Goal: Information Seeking & Learning: Learn about a topic

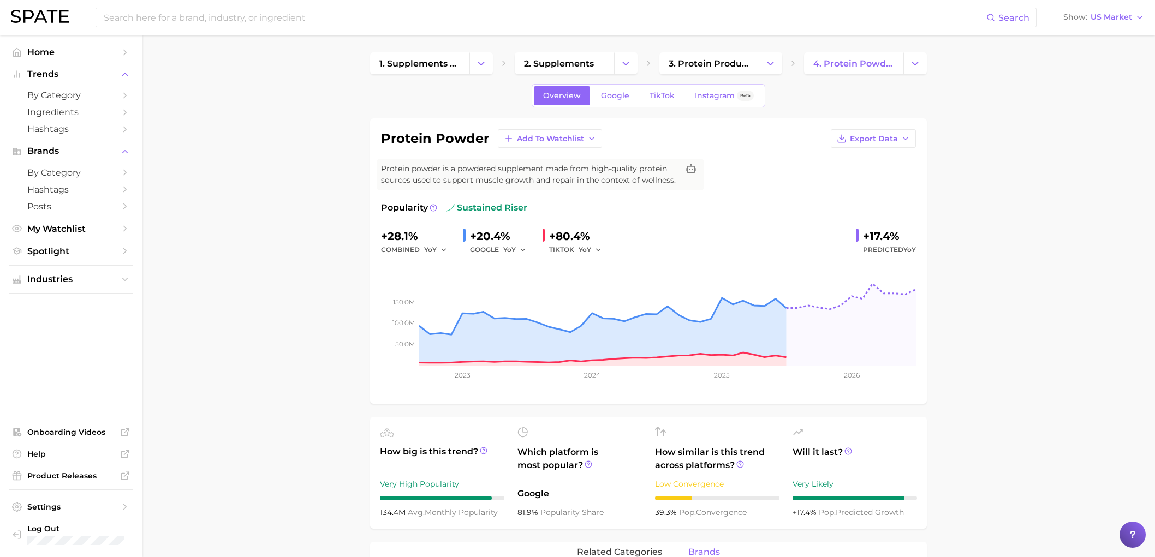
scroll to position [424, 0]
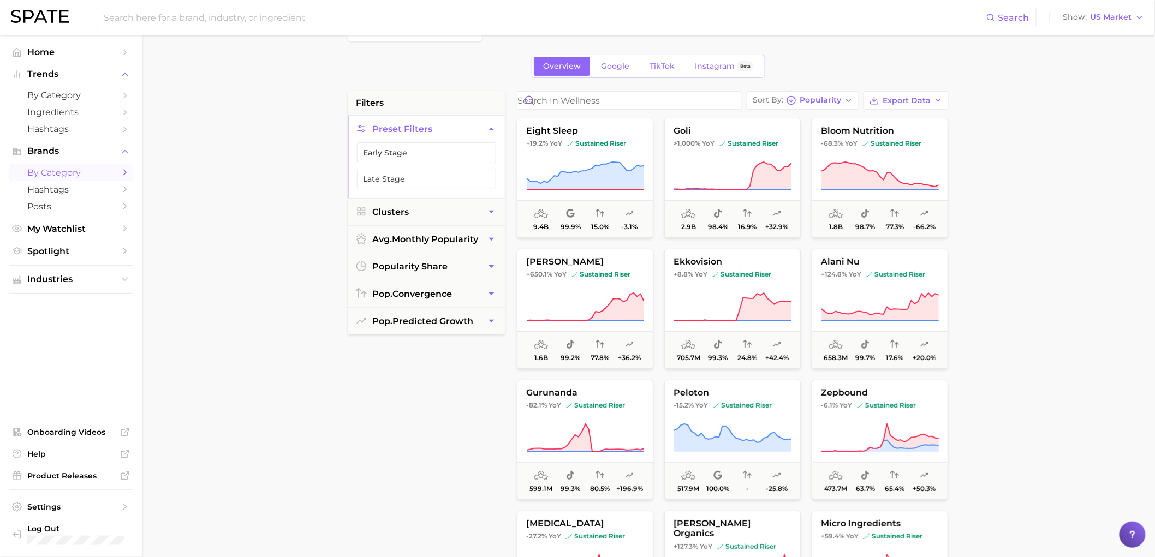
scroll to position [61, 0]
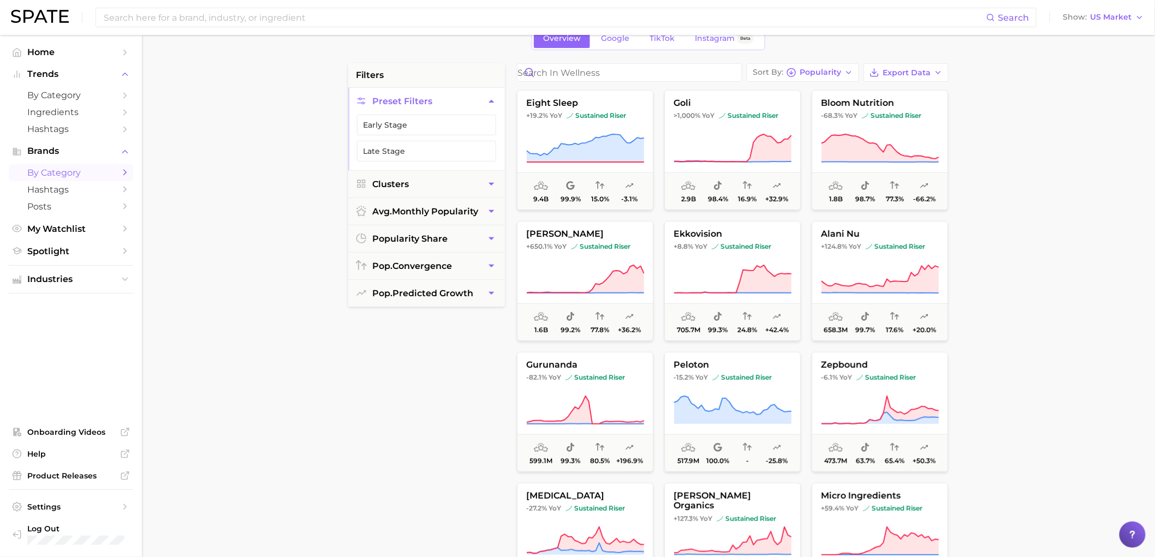
drag, startPoint x: 248, startPoint y: 357, endPoint x: 646, endPoint y: 374, distance: 397.7
click at [248, 357] on main "wellness Overview Google TikTok Instagram Beta filters Preset Filters Early Sta…" at bounding box center [648, 388] width 1013 height 828
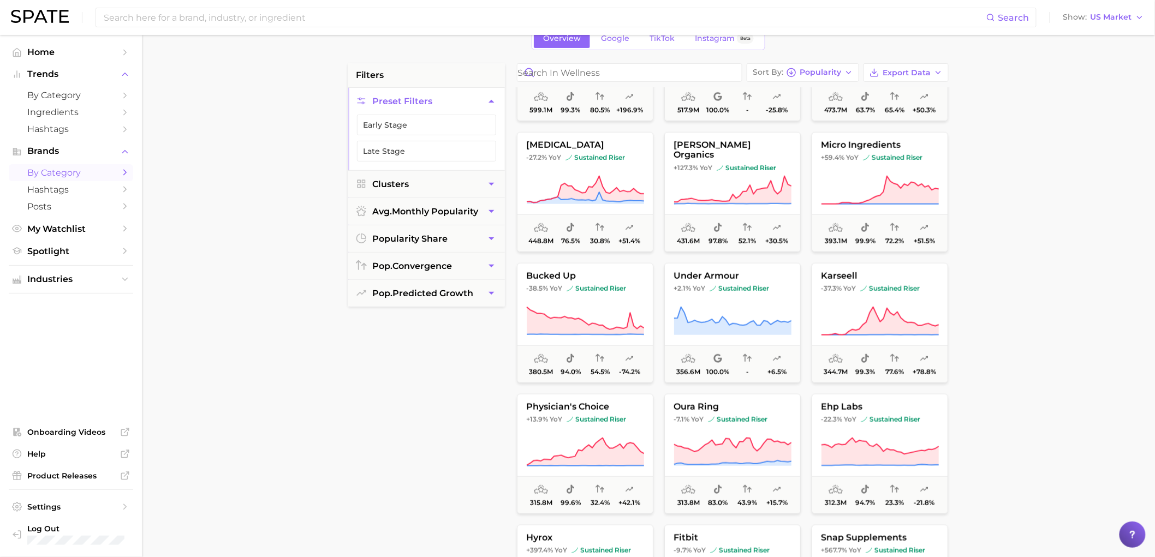
scroll to position [364, 0]
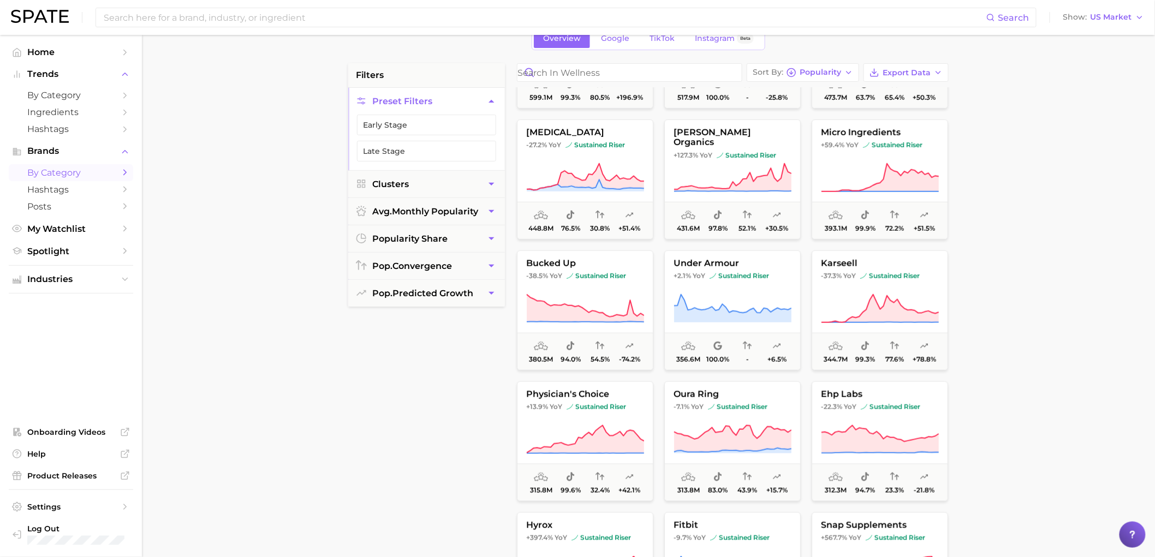
drag, startPoint x: 325, startPoint y: 380, endPoint x: 776, endPoint y: 390, distance: 451.5
click at [325, 380] on main "wellness Overview Google TikTok Instagram Beta filters Preset Filters Early Sta…" at bounding box center [648, 388] width 1013 height 828
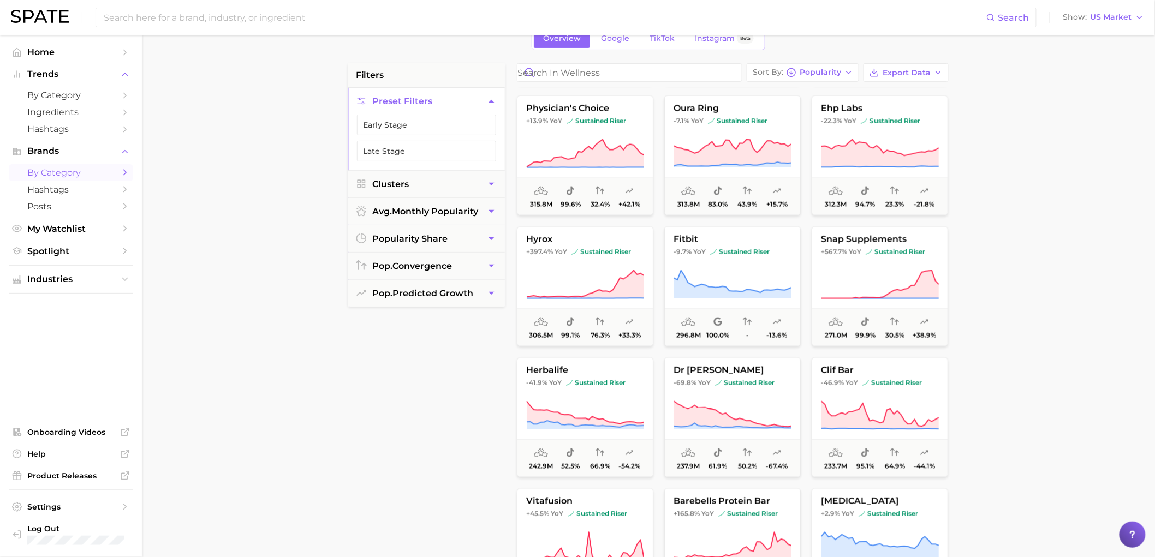
scroll to position [728, 0]
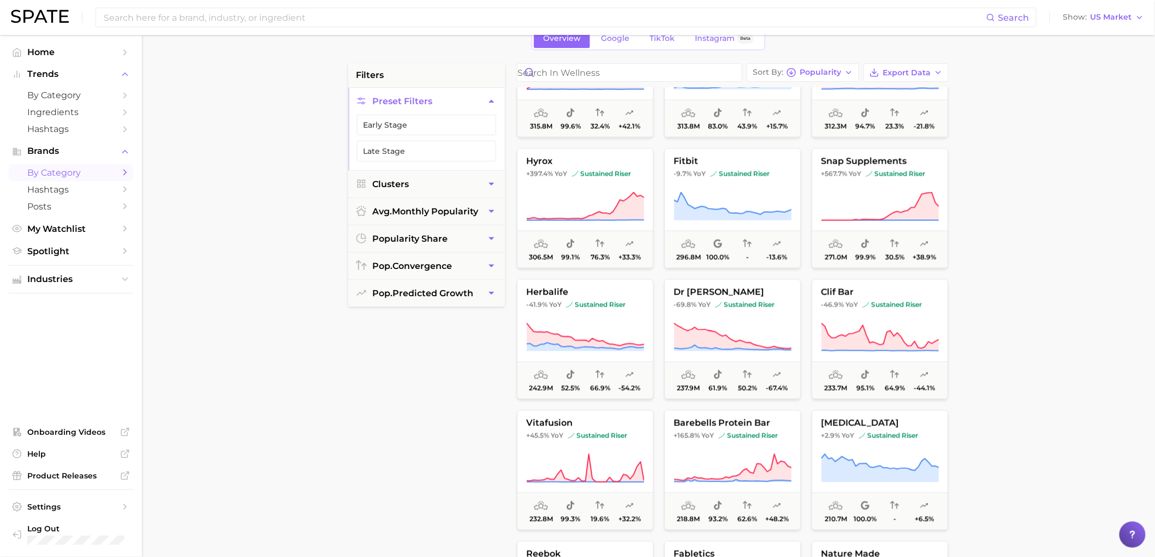
click at [358, 397] on div "filters Preset Filters Early Stage Late Stage Clusters avg. monthly popularity …" at bounding box center [426, 339] width 157 height 553
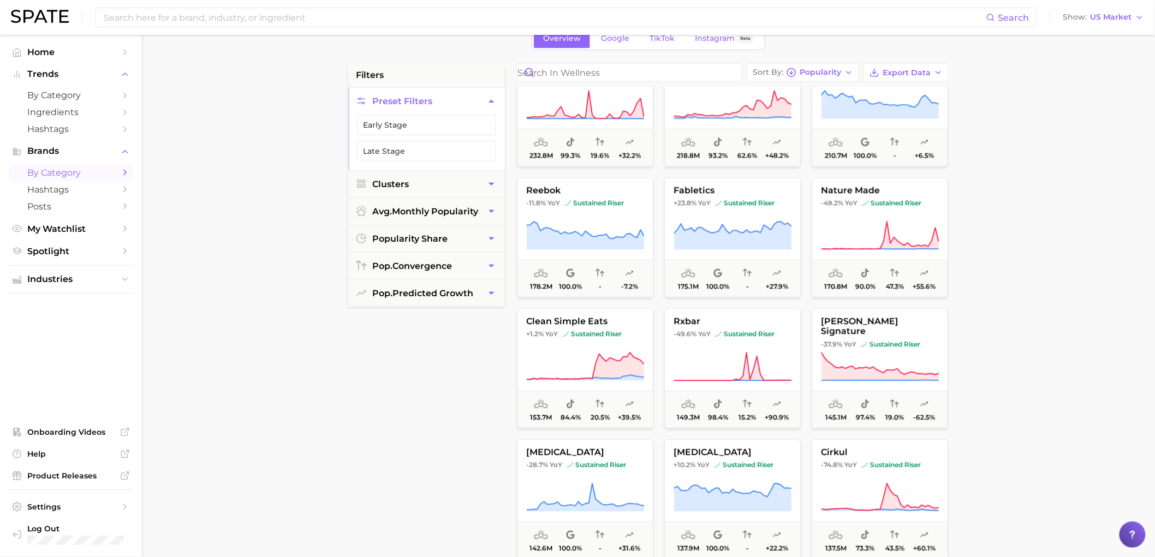
scroll to position [1152, 0]
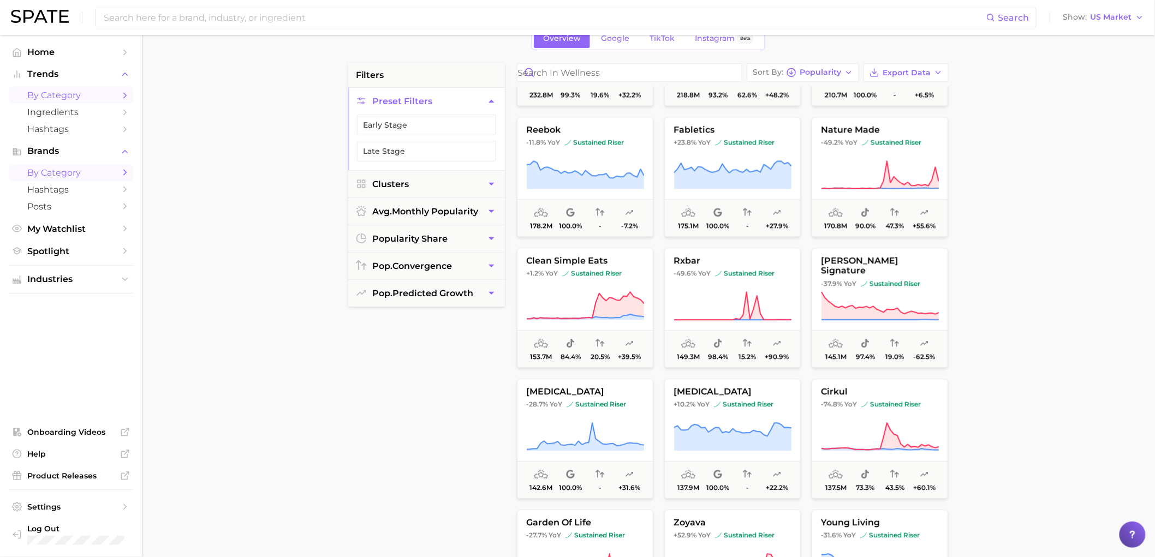
click at [48, 99] on span "by Category" at bounding box center [70, 95] width 87 height 10
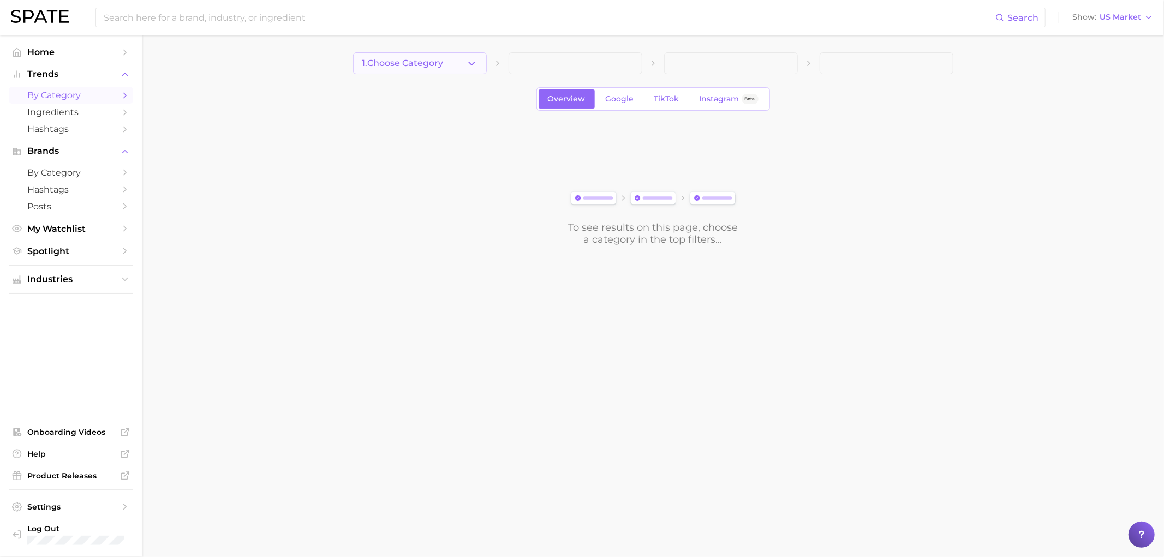
click at [415, 59] on span "1. Choose Category" at bounding box center [402, 63] width 81 height 10
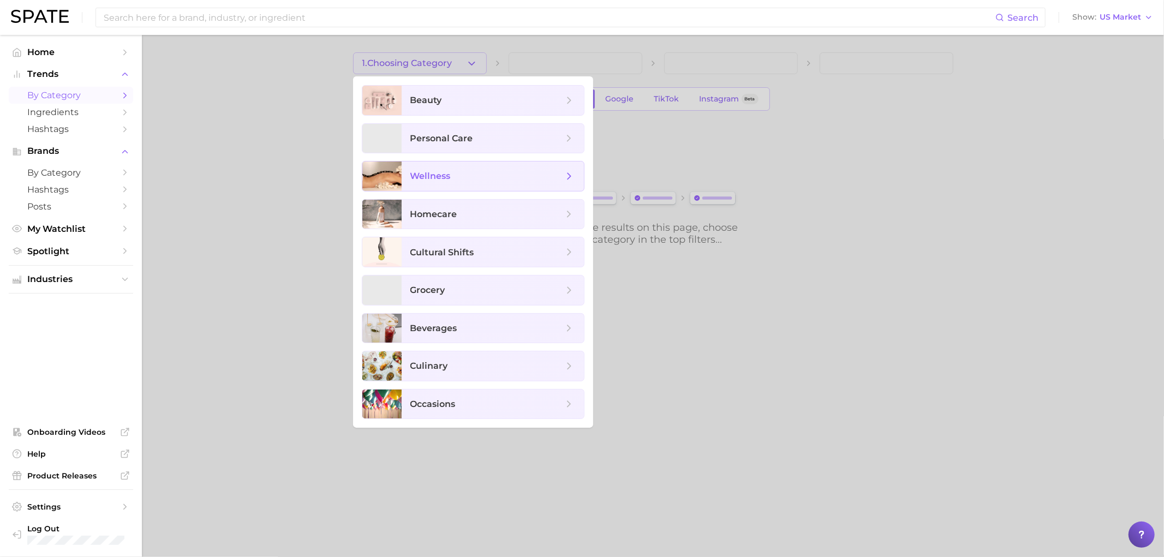
click at [446, 180] on span "wellness" at bounding box center [430, 176] width 40 height 10
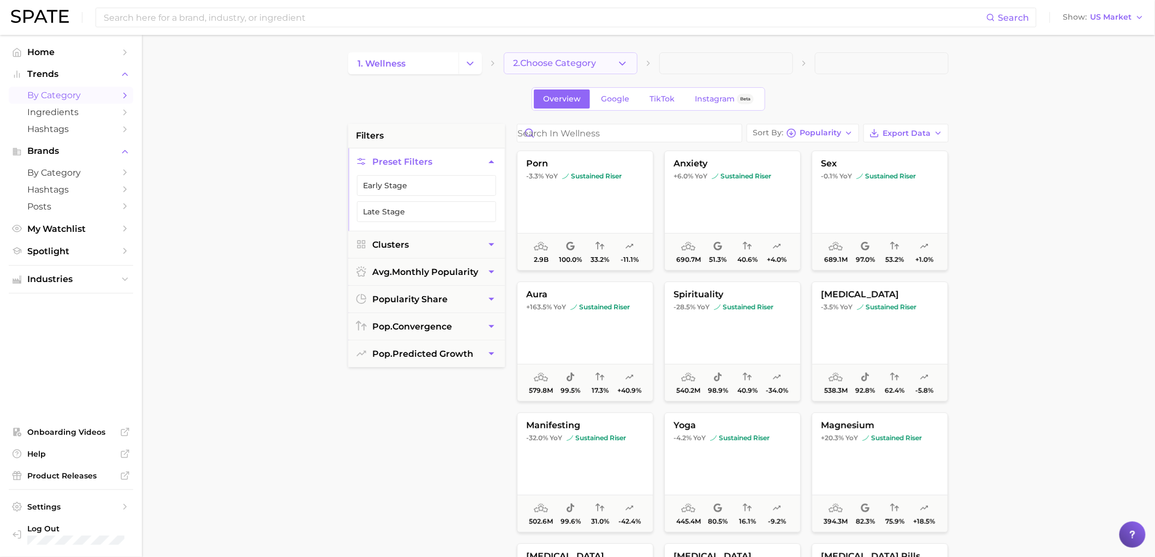
click at [615, 64] on button "2. Choose Category" at bounding box center [571, 63] width 134 height 22
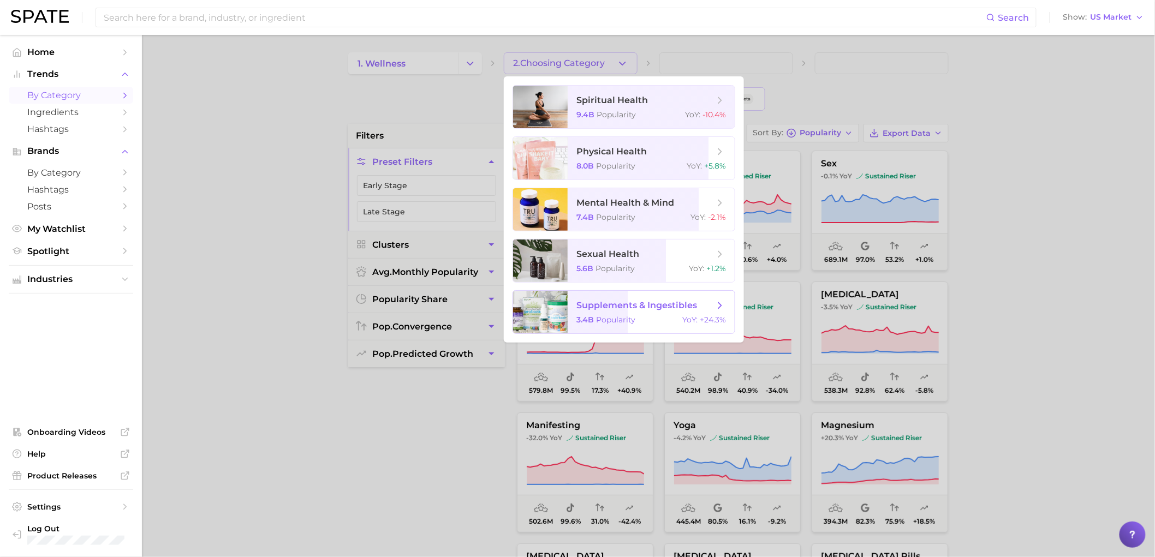
click at [633, 313] on span "supplements & ingestibles 3.4b Popularity YoY : +24.3%" at bounding box center [651, 312] width 167 height 43
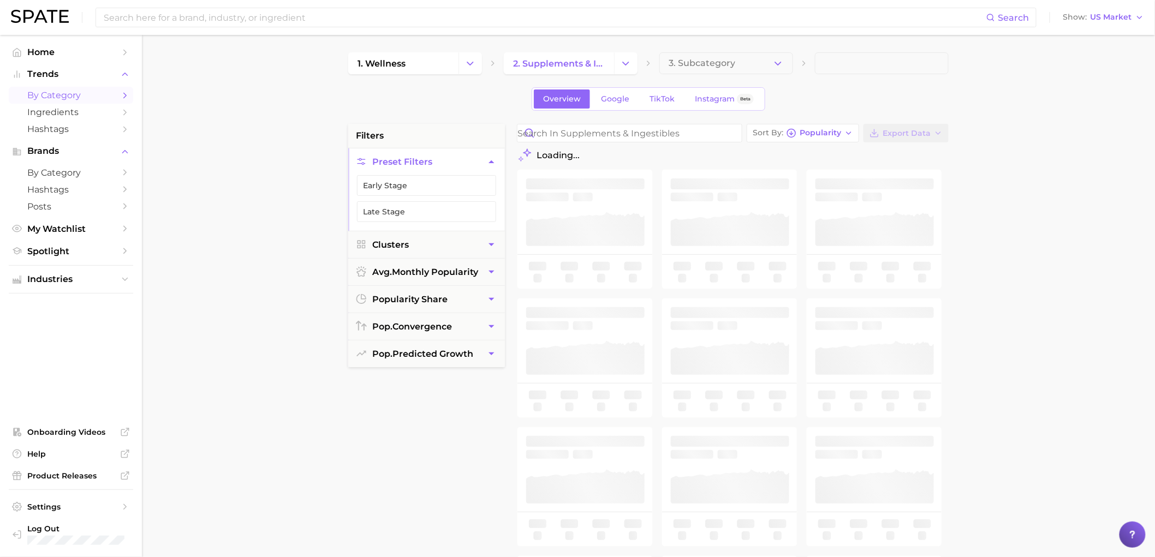
click at [762, 63] on button "3. Subcategory" at bounding box center [726, 63] width 134 height 22
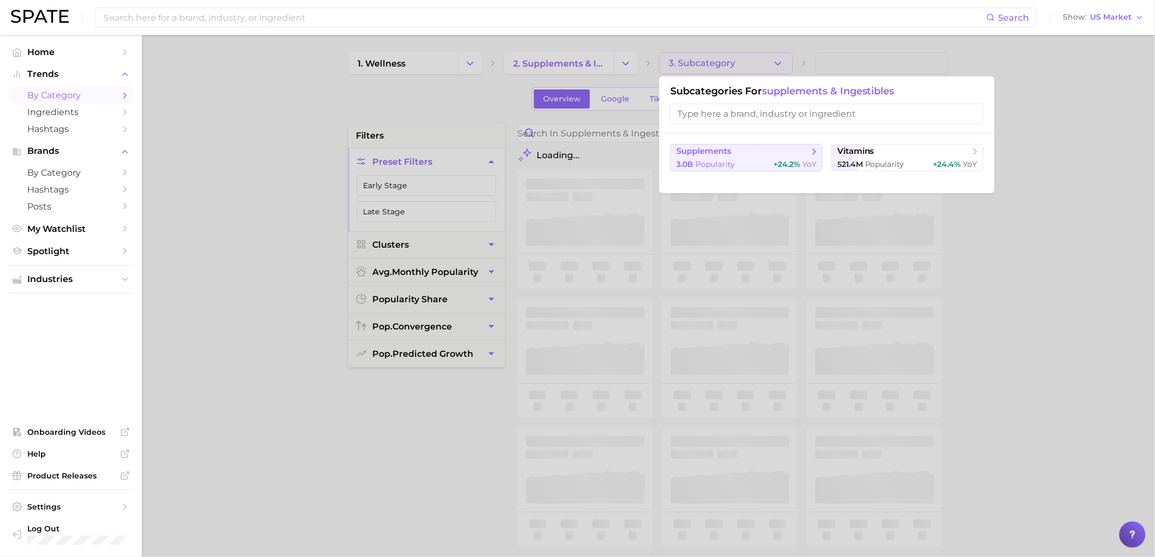
click at [748, 159] on div "3.0b Popularity +24.2% YoY" at bounding box center [746, 164] width 140 height 10
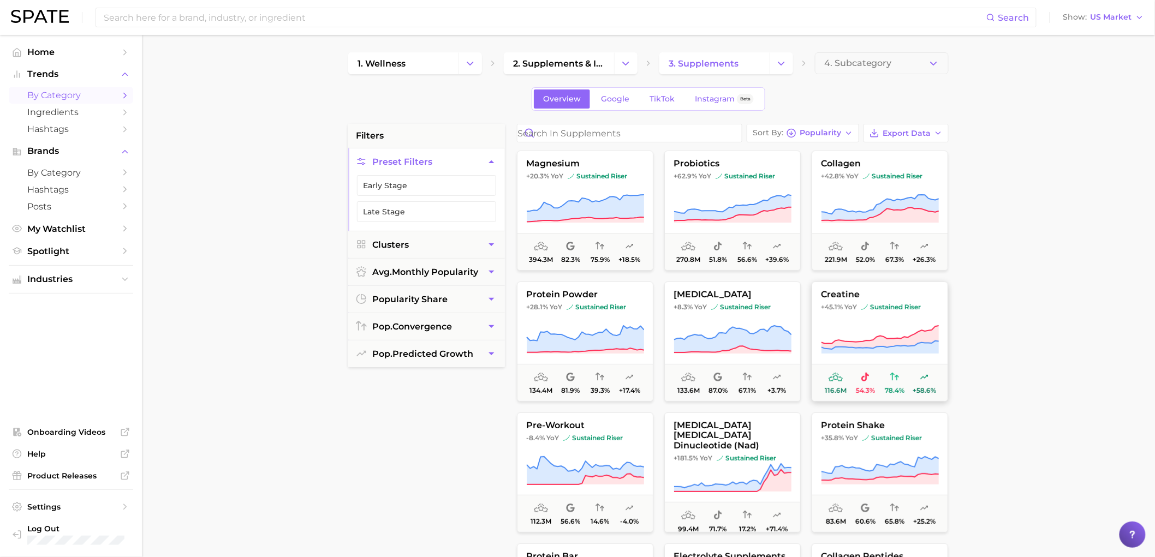
drag, startPoint x: 878, startPoint y: 319, endPoint x: 913, endPoint y: 318, distance: 35.5
click at [878, 319] on button "creatine +45.1% YoY sustained riser 116.6m 54.3% 78.4% +58.6%" at bounding box center [880, 342] width 136 height 120
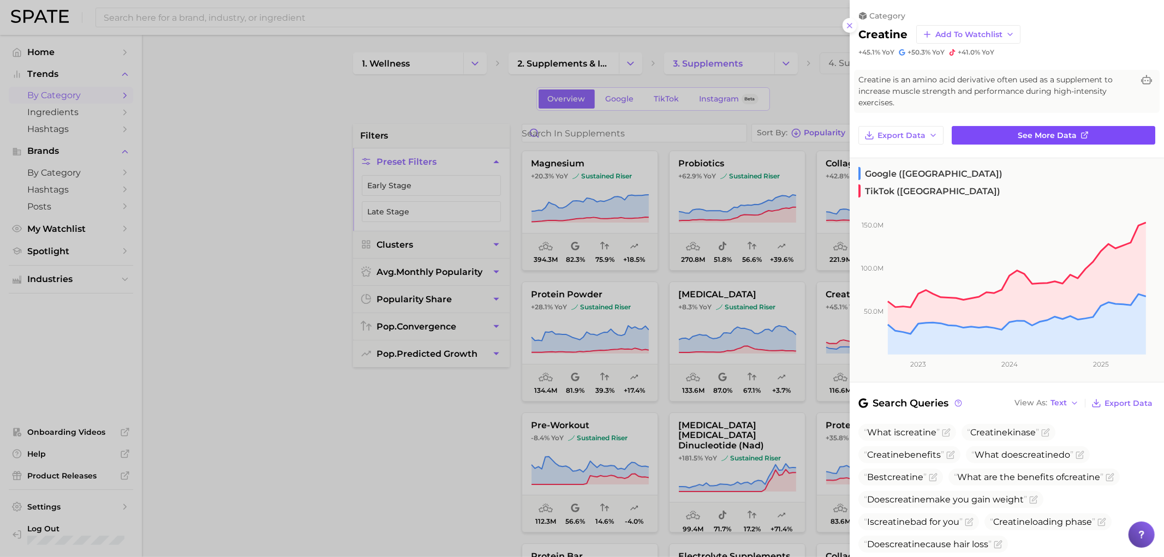
click at [1040, 134] on span "See more data" at bounding box center [1048, 135] width 59 height 9
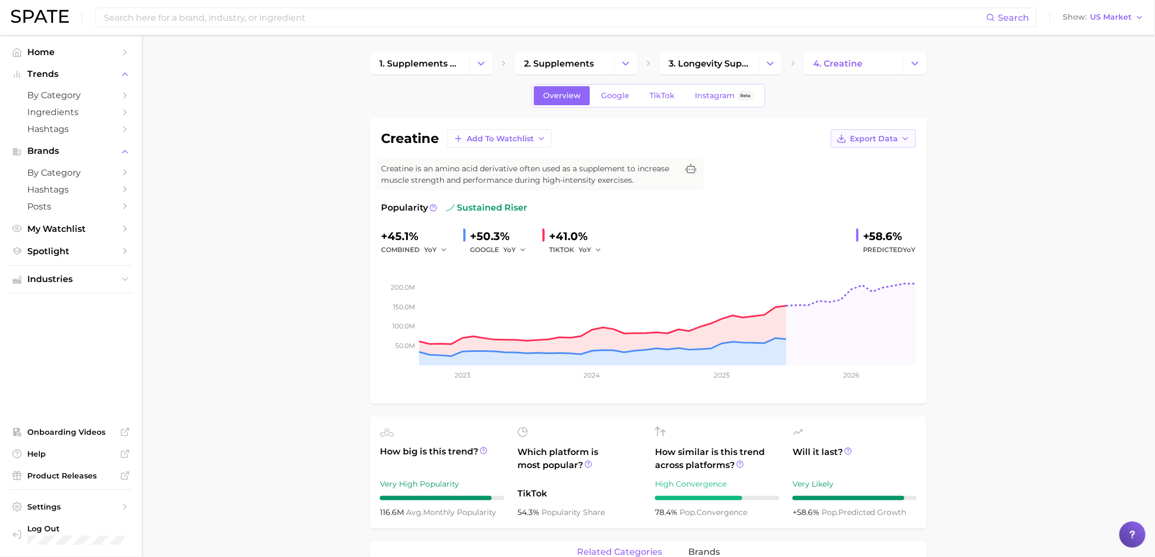
click at [897, 140] on span "Export Data" at bounding box center [874, 138] width 48 height 9
click at [859, 176] on span "Time Series Image" at bounding box center [850, 178] width 73 height 9
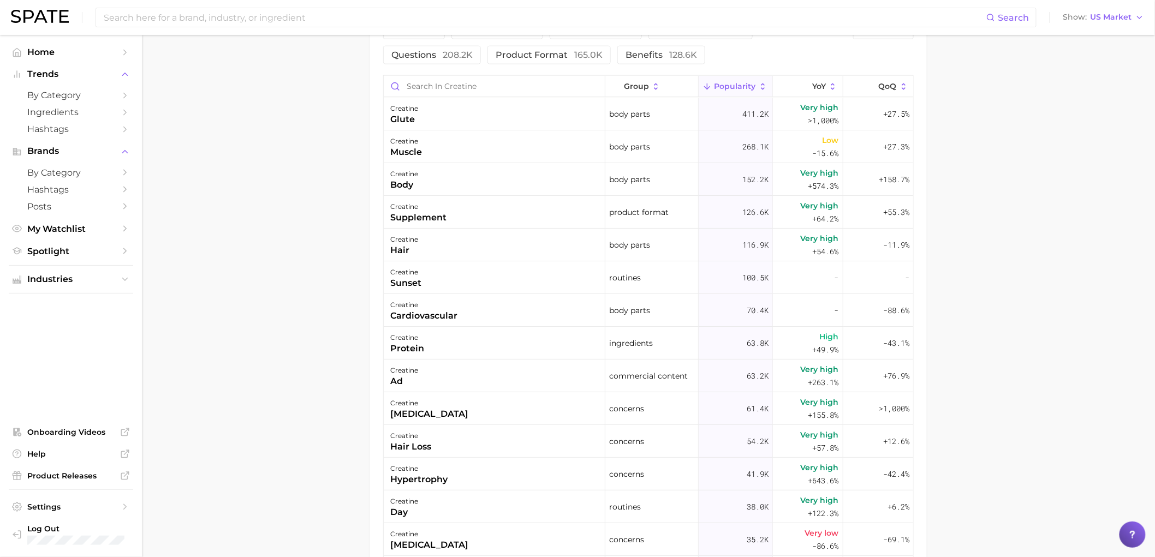
click at [1017, 135] on main "1. supplements & ingestibles 2. supplements 3. longevity supplements 4. creatin…" at bounding box center [648, 65] width 1013 height 1272
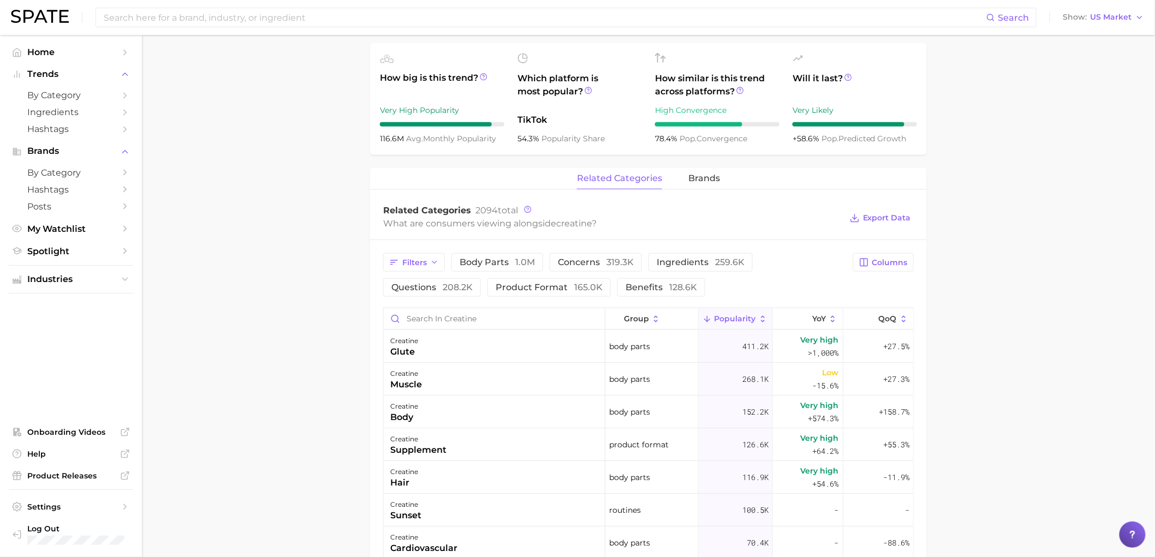
scroll to position [364, 0]
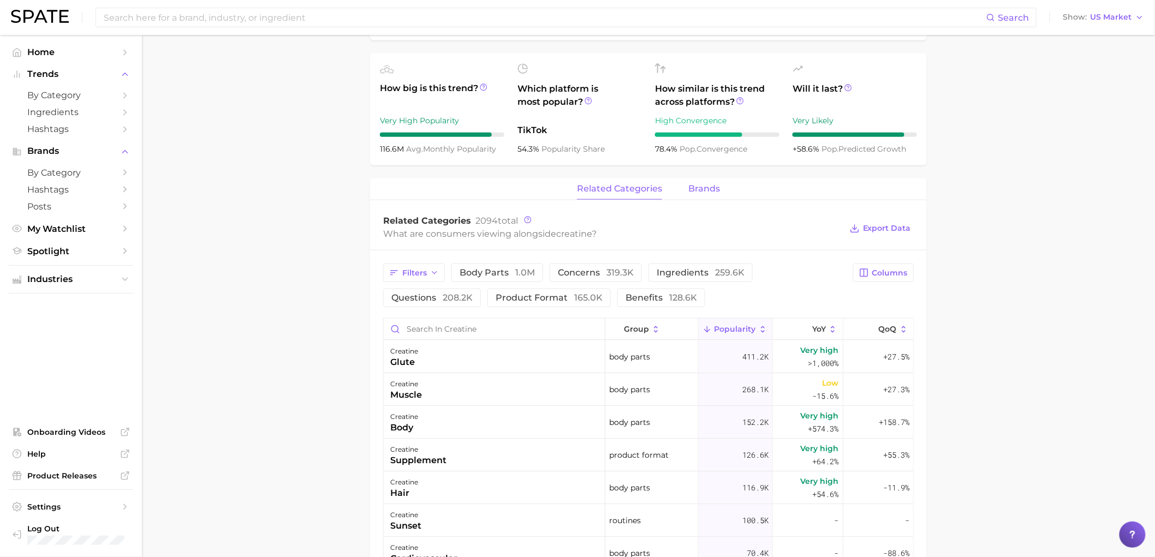
click at [694, 187] on span "brands" at bounding box center [704, 189] width 32 height 10
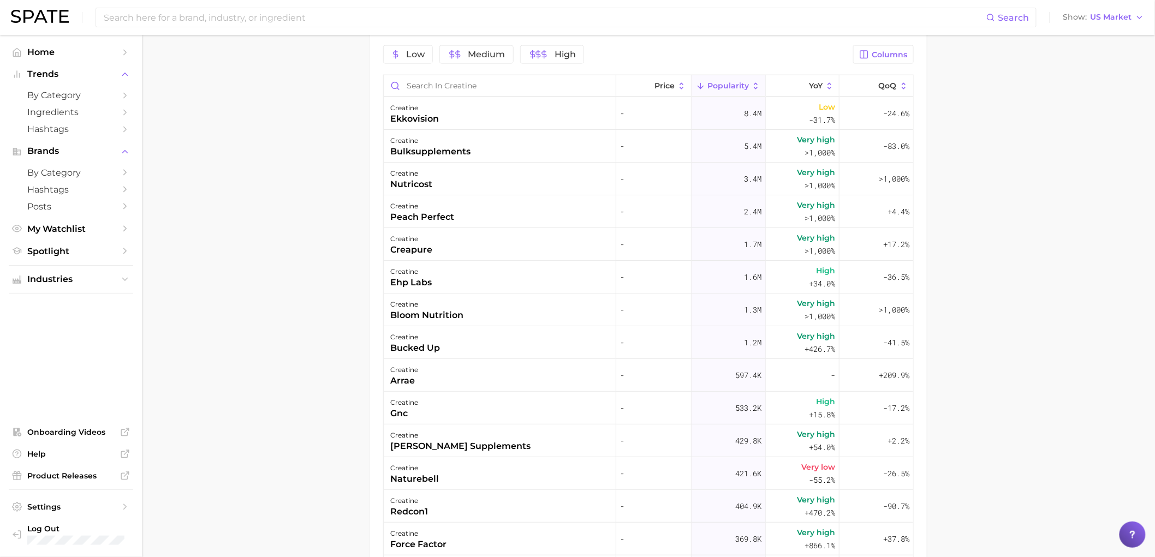
scroll to position [606, 0]
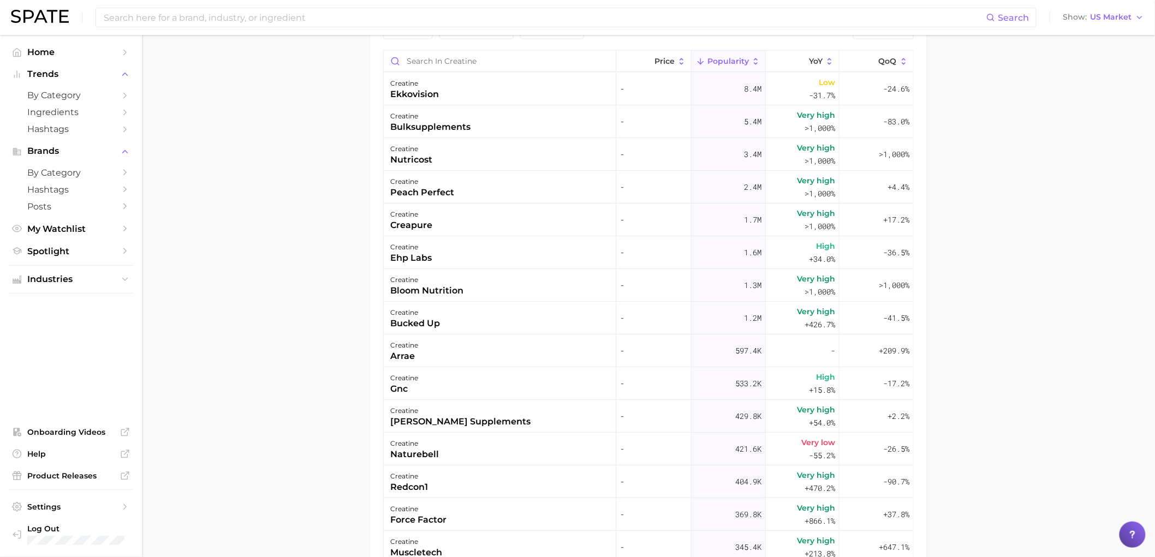
click at [1017, 247] on main "1. supplements & ingestibles 2. supplements 3. longevity supplements 4. creatin…" at bounding box center [648, 52] width 1013 height 1247
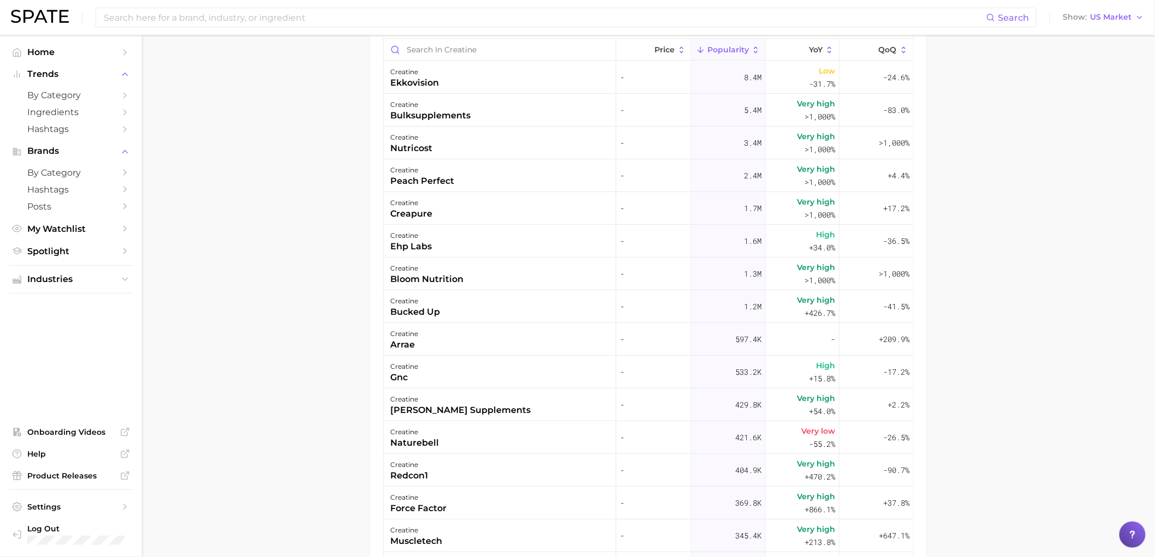
scroll to position [620, 0]
drag, startPoint x: 1084, startPoint y: 110, endPoint x: 1081, endPoint y: 2, distance: 108.1
click at [1084, 110] on main "1. supplements & ingestibles 2. supplements 3. longevity supplements 4. creatin…" at bounding box center [648, 38] width 1013 height 1247
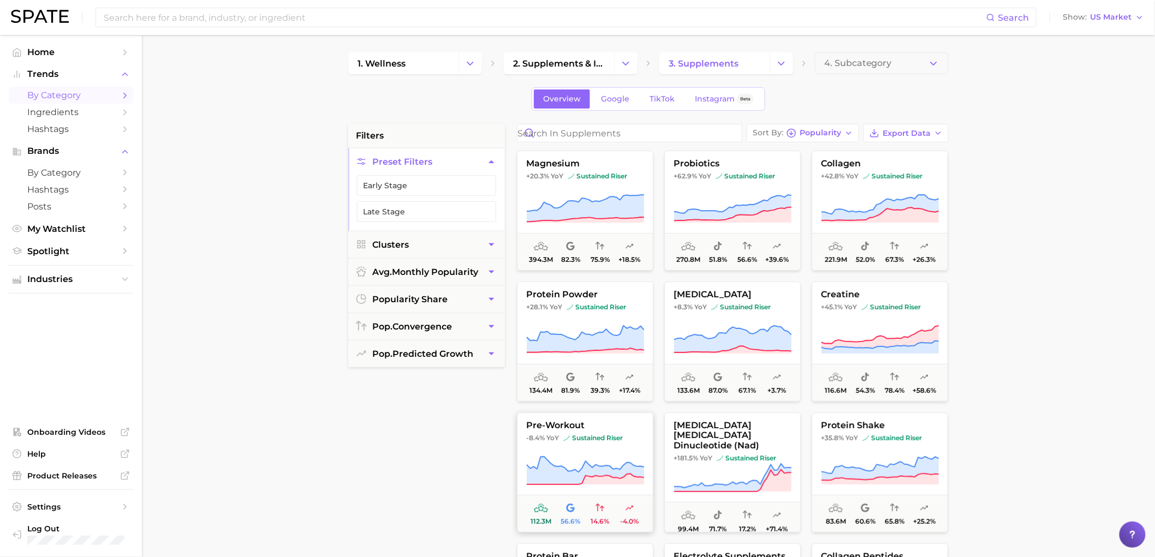
click at [575, 444] on button "pre-workout -8.4% YoY sustained riser 112.3m 56.6% 14.6% -4.0%" at bounding box center [585, 473] width 136 height 120
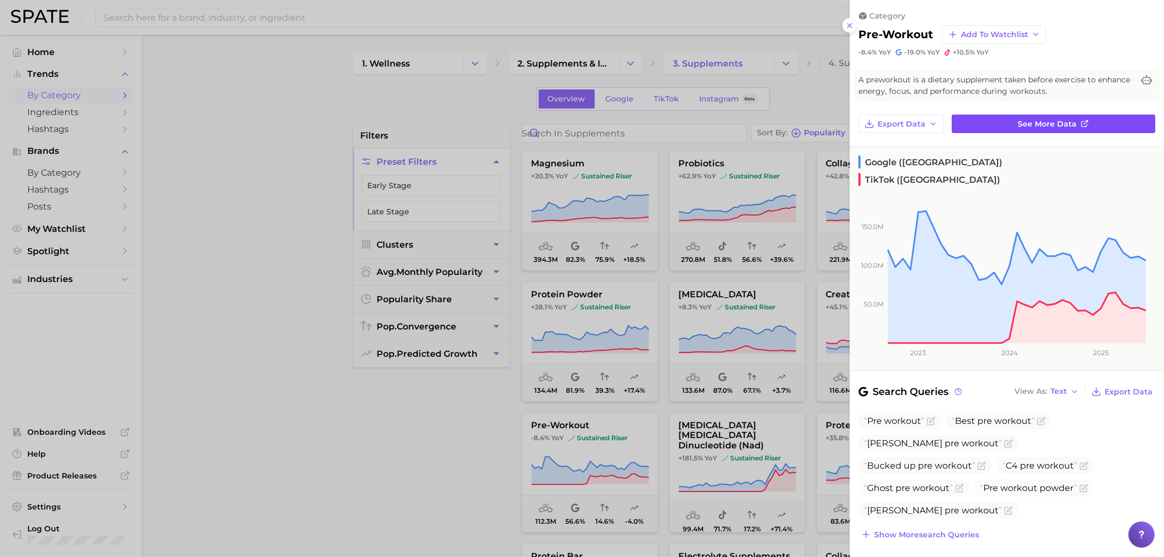
click at [1052, 124] on span "See more data" at bounding box center [1048, 124] width 59 height 9
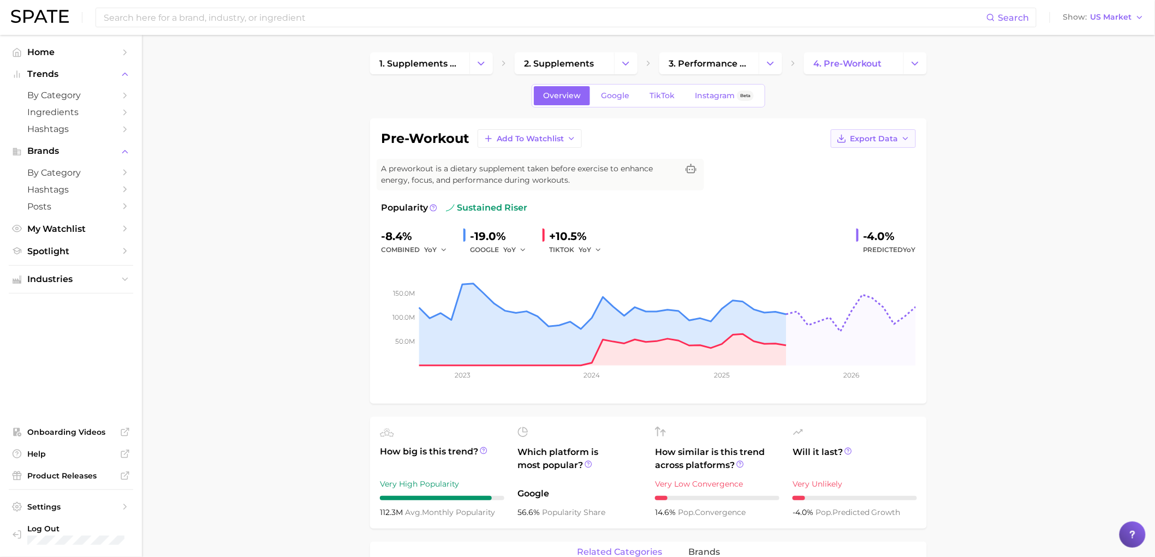
click at [891, 135] on span "Export Data" at bounding box center [874, 138] width 48 height 9
click at [841, 175] on span "Time Series Image" at bounding box center [850, 178] width 73 height 9
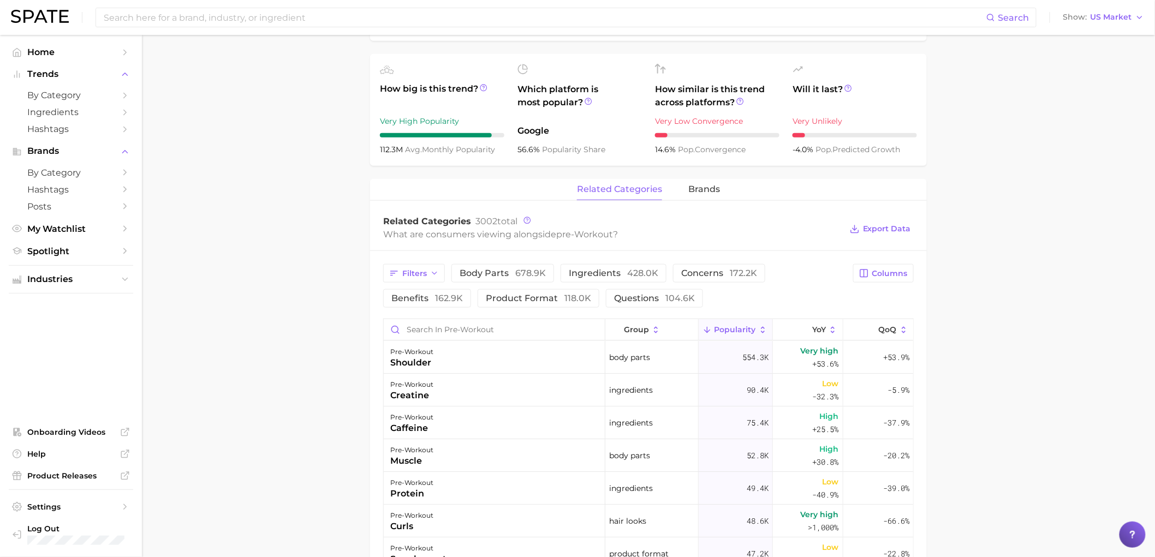
scroll to position [364, 0]
click at [710, 181] on button "brands" at bounding box center [704, 188] width 32 height 21
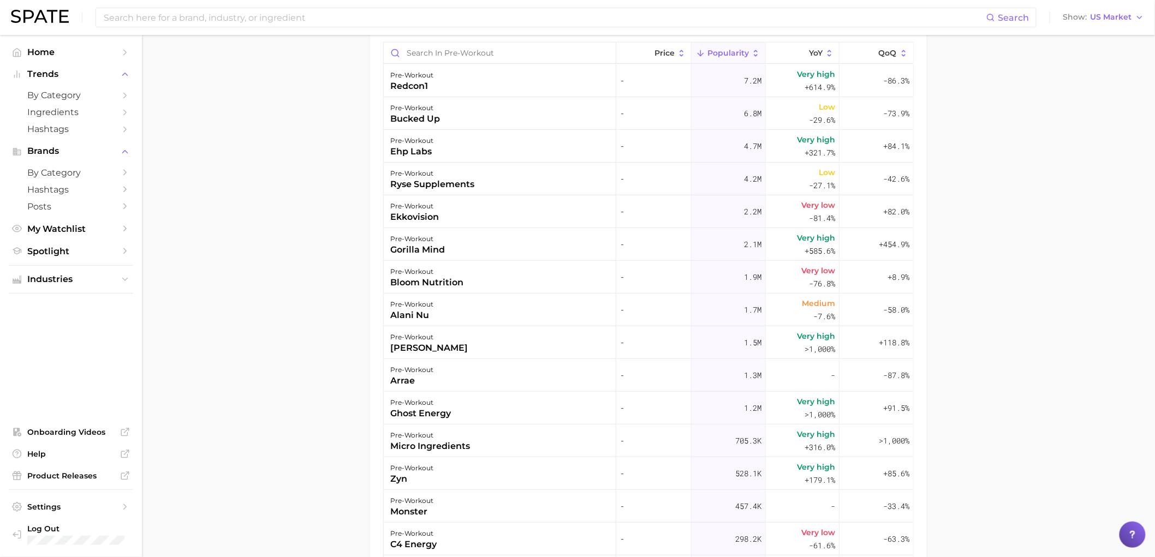
scroll to position [618, 0]
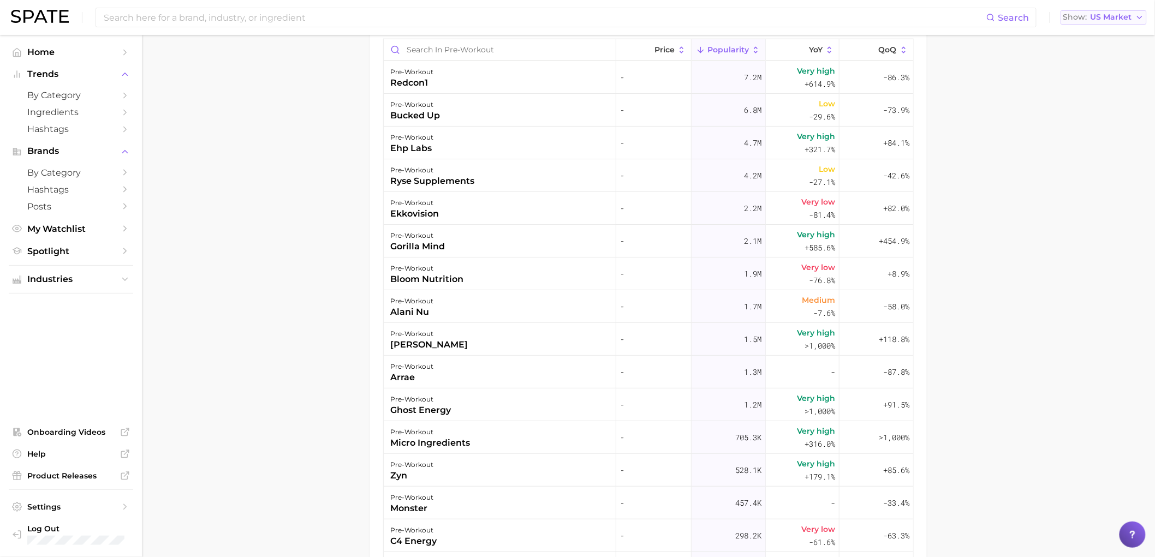
drag, startPoint x: 1050, startPoint y: 79, endPoint x: 1068, endPoint y: 11, distance: 69.5
click at [1050, 79] on main "1. supplements & ingestibles 2. supplements 3. performance enhancement 4. pre-w…" at bounding box center [648, 40] width 1013 height 1247
